Goal: Task Accomplishment & Management: Manage account settings

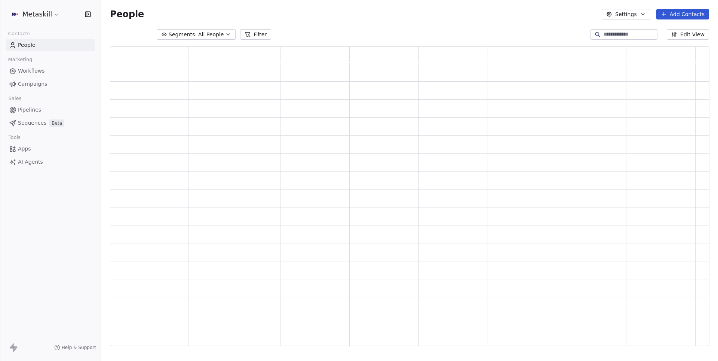
scroll to position [299, 599]
click at [33, 109] on span "Pipelines" at bounding box center [29, 110] width 23 height 8
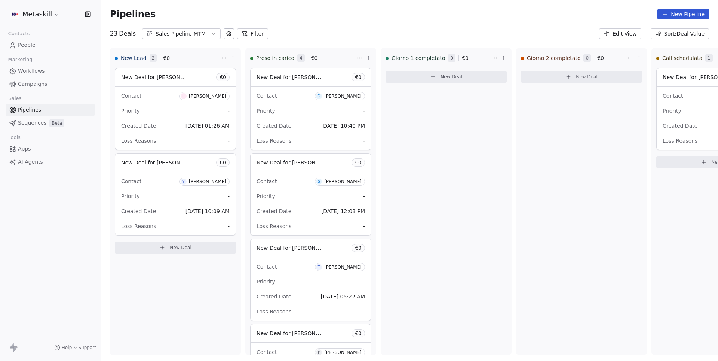
click at [617, 34] on button "Edit View" at bounding box center [620, 33] width 42 height 10
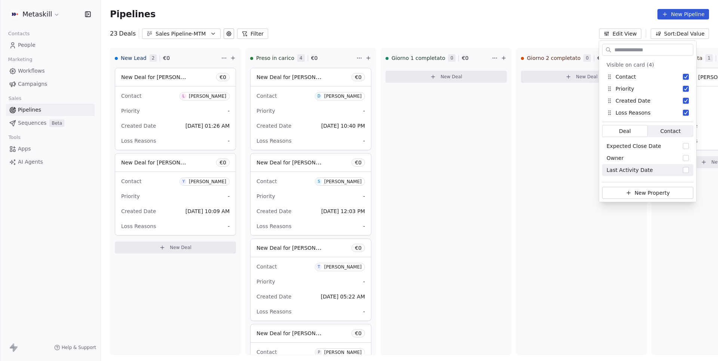
click at [89, 1] on div "Metaskill" at bounding box center [50, 14] width 101 height 28
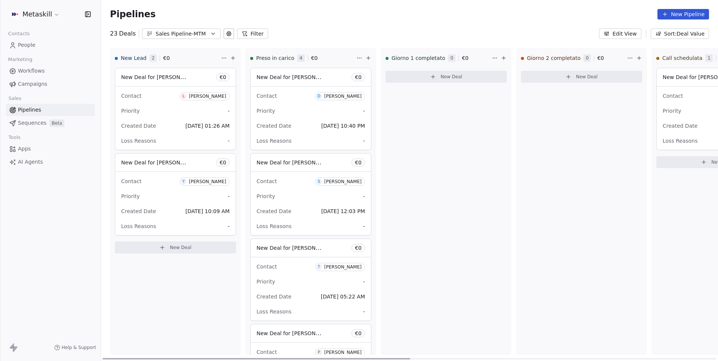
click at [316, 144] on div "Loss Reasons -" at bounding box center [311, 141] width 108 height 12
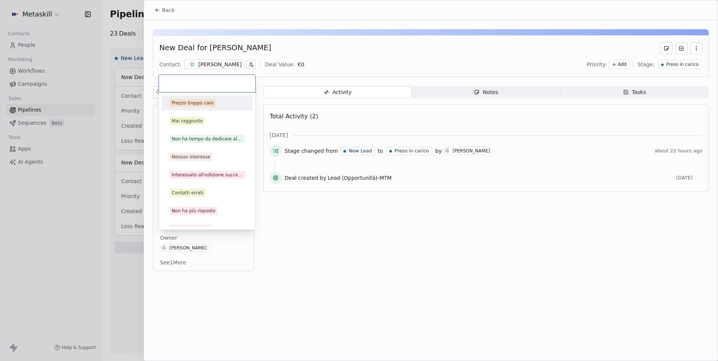
click at [169, 223] on body "Metaskill Contacts People Marketing Workflows Campaigns Sales Pipelines Sequenc…" at bounding box center [359, 180] width 718 height 361
click at [106, 296] on html "Metaskill Contacts People Marketing Workflows Campaigns Sales Pipelines Sequenc…" at bounding box center [359, 180] width 718 height 361
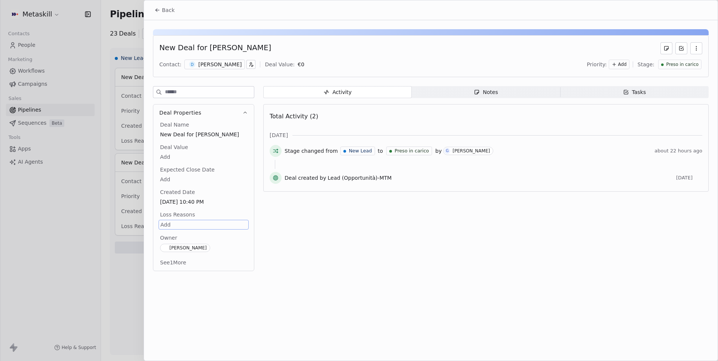
click at [106, 296] on div at bounding box center [359, 180] width 718 height 361
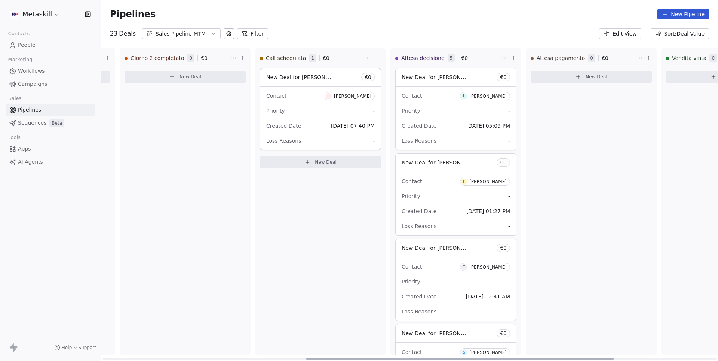
scroll to position [0, 409]
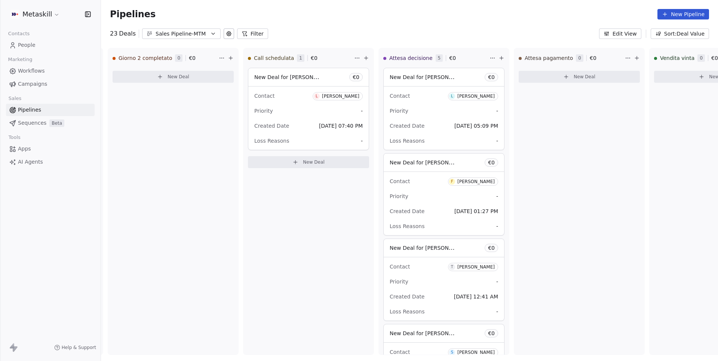
click at [609, 35] on icon "button" at bounding box center [607, 34] width 6 height 6
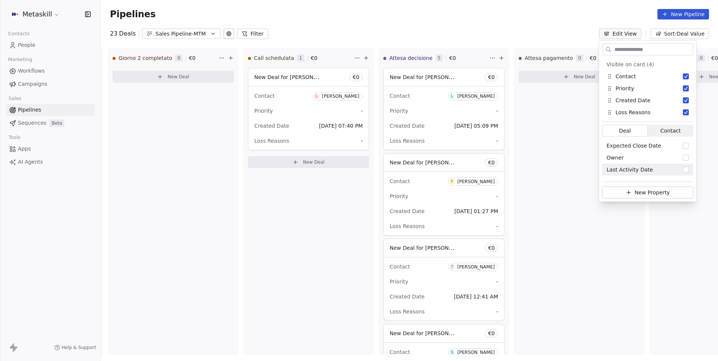
scroll to position [0, 0]
click at [627, 113] on div "Loss Reasons" at bounding box center [629, 113] width 44 height 8
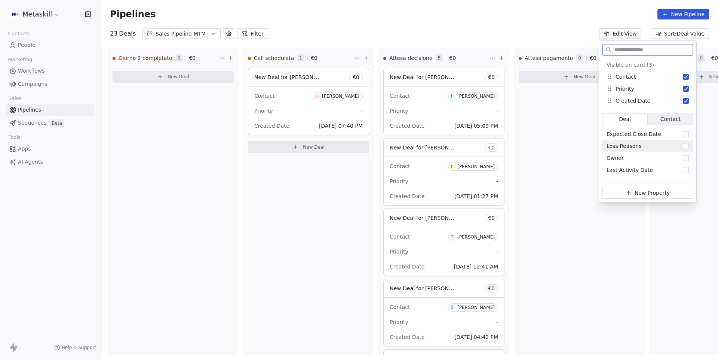
click at [638, 148] on div "Loss Reasons" at bounding box center [647, 146] width 91 height 12
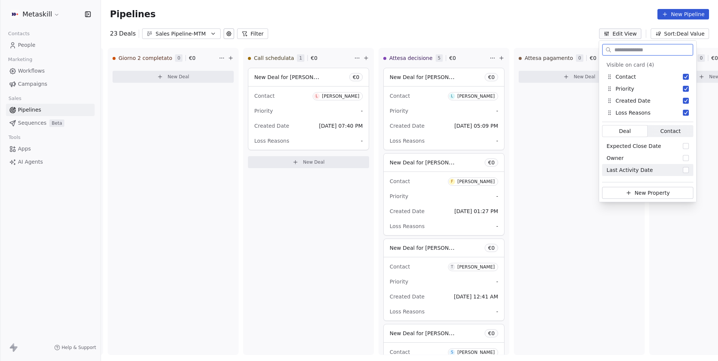
click at [669, 129] on span "Contact" at bounding box center [671, 131] width 20 height 8
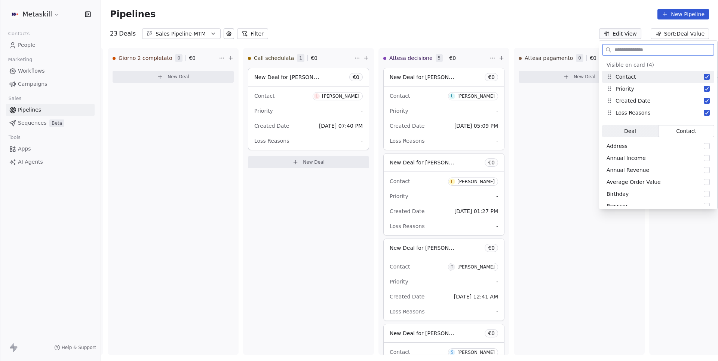
scroll to position [377, 0]
click at [632, 130] on span "Deal" at bounding box center [630, 131] width 12 height 8
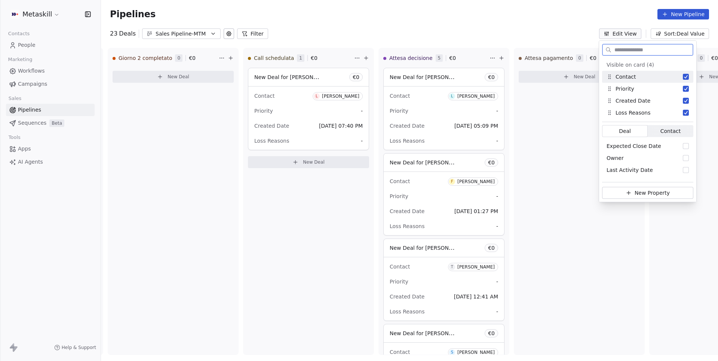
click at [676, 129] on span "Contact" at bounding box center [671, 131] width 20 height 8
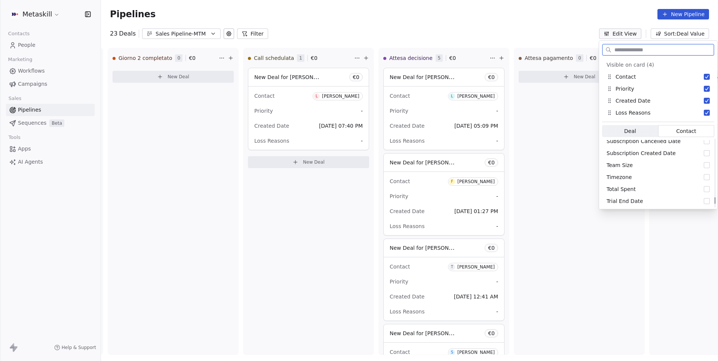
scroll to position [711, 0]
click at [635, 131] on span "Deal" at bounding box center [630, 131] width 12 height 8
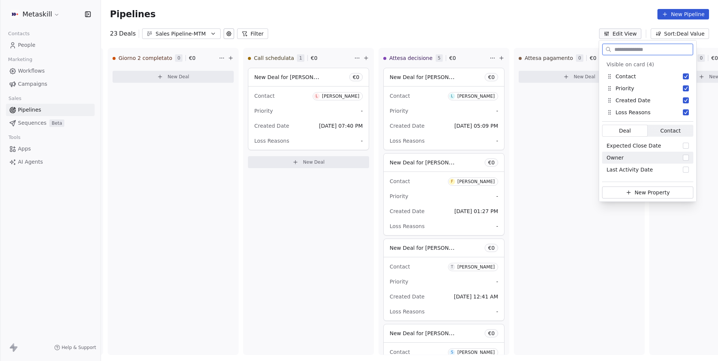
scroll to position [0, 0]
click at [593, 205] on div "Attesa pagamento 0 € 0 New Deal" at bounding box center [579, 201] width 131 height 307
